Goal: Transaction & Acquisition: Book appointment/travel/reservation

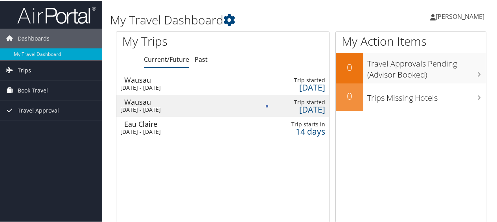
click at [32, 89] on span "Book Travel" at bounding box center [33, 90] width 30 height 20
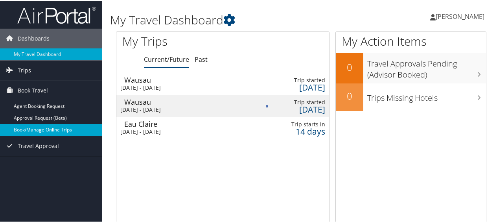
click at [38, 128] on link "Book/Manage Online Trips" at bounding box center [51, 129] width 102 height 12
